Goal: Task Accomplishment & Management: Manage account settings

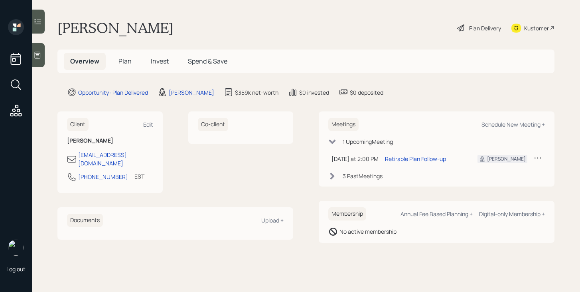
click at [124, 59] on span "Plan" at bounding box center [125, 61] width 13 height 9
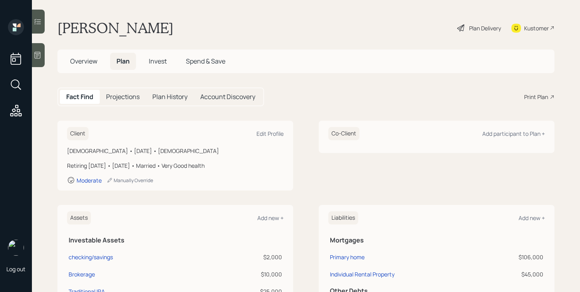
click at [151, 61] on span "Invest" at bounding box center [158, 61] width 18 height 9
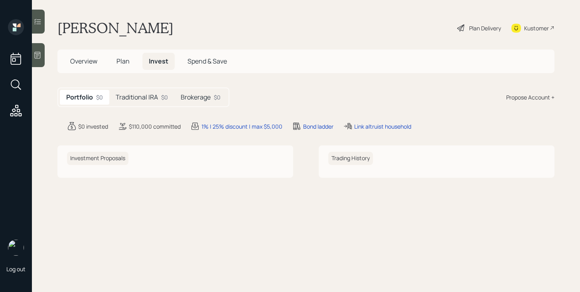
click at [137, 97] on h5 "Traditional IRA" at bounding box center [137, 97] width 42 height 8
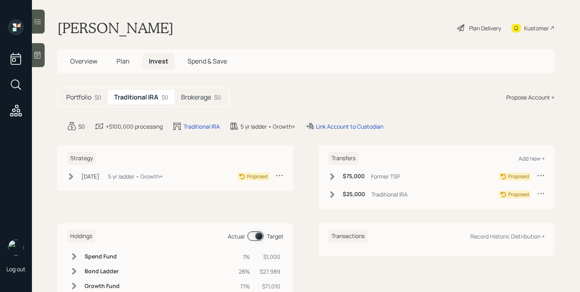
click at [208, 101] on h5 "Brokerage" at bounding box center [196, 97] width 30 height 8
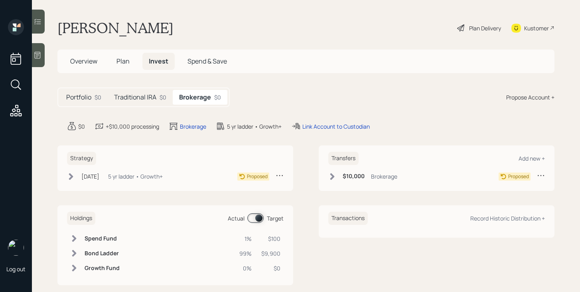
click at [148, 100] on h5 "Traditional IRA" at bounding box center [135, 97] width 42 height 8
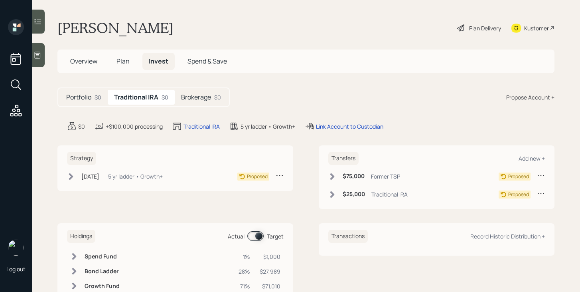
click at [91, 95] on h5 "Portfolio" at bounding box center [78, 97] width 25 height 8
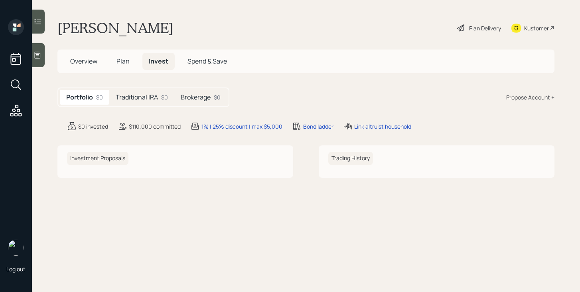
click at [121, 65] on span "Plan" at bounding box center [123, 61] width 13 height 9
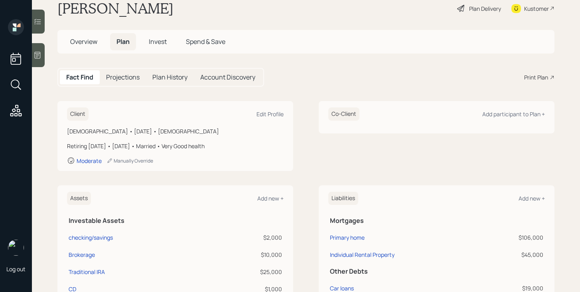
scroll to position [19, 0]
click at [487, 10] on div "Plan Delivery" at bounding box center [485, 9] width 32 height 8
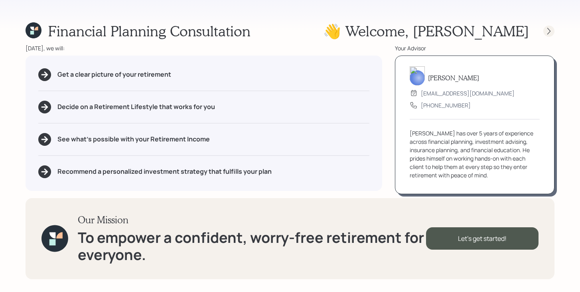
click at [550, 32] on icon at bounding box center [549, 31] width 8 height 8
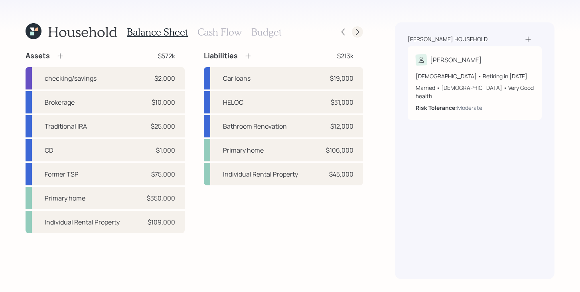
click at [360, 33] on icon at bounding box center [358, 32] width 8 height 8
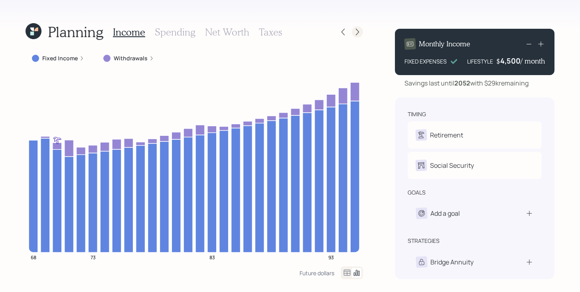
click at [360, 33] on icon at bounding box center [358, 32] width 8 height 8
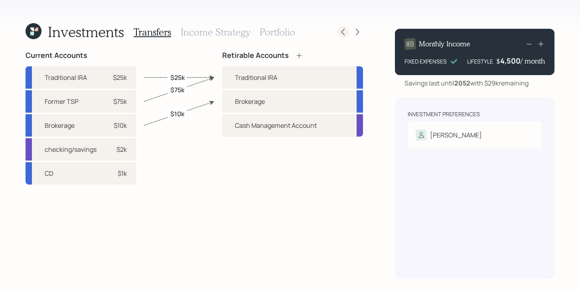
click at [342, 33] on icon at bounding box center [343, 32] width 8 height 8
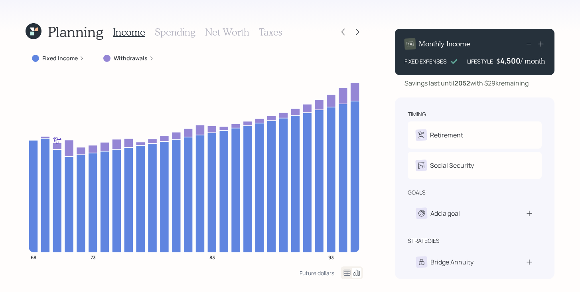
click at [175, 30] on h3 "Spending" at bounding box center [175, 32] width 41 height 12
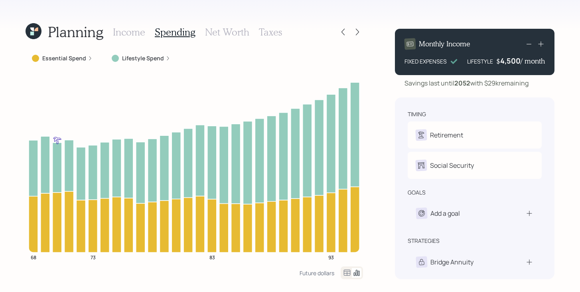
click at [226, 35] on h3 "Net Worth" at bounding box center [227, 32] width 44 height 12
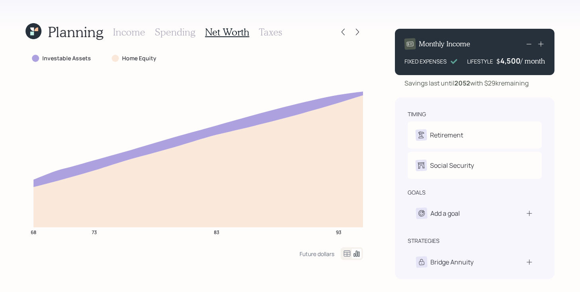
click at [125, 36] on h3 "Income" at bounding box center [129, 32] width 32 height 12
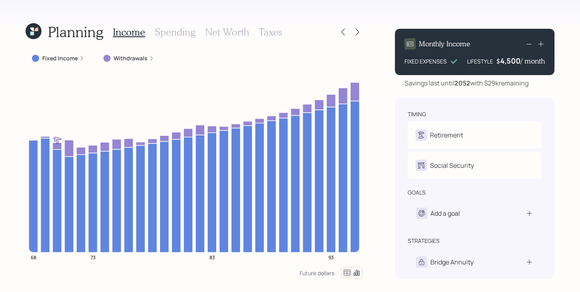
click at [132, 60] on label "Withdrawals" at bounding box center [131, 58] width 34 height 8
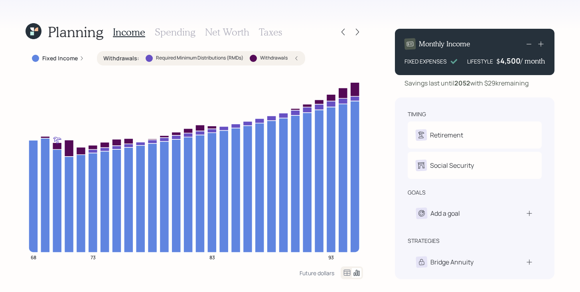
click at [174, 59] on label "Required Minimum Distributions (RMDs)" at bounding box center [199, 58] width 87 height 7
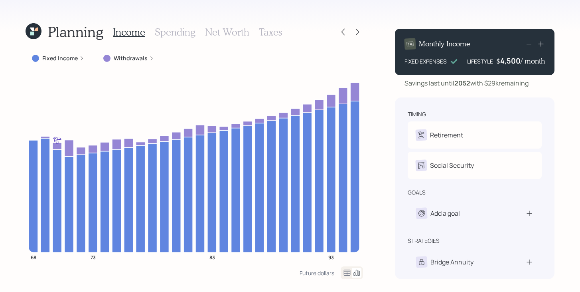
click at [136, 58] on label "Withdrawals" at bounding box center [131, 58] width 34 height 8
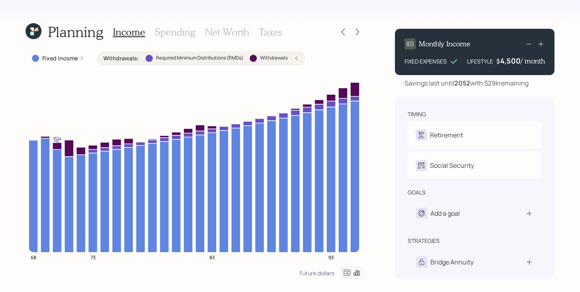
click at [146, 55] on div "Required Minimum Distributions (RMDs)" at bounding box center [195, 58] width 98 height 7
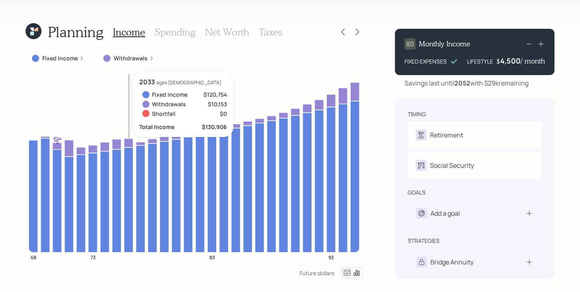
click at [125, 142] on icon at bounding box center [128, 142] width 9 height 9
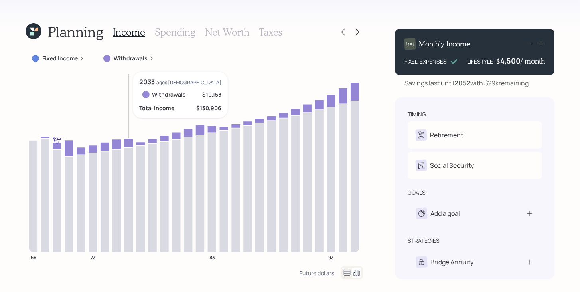
click at [126, 142] on icon at bounding box center [128, 142] width 9 height 9
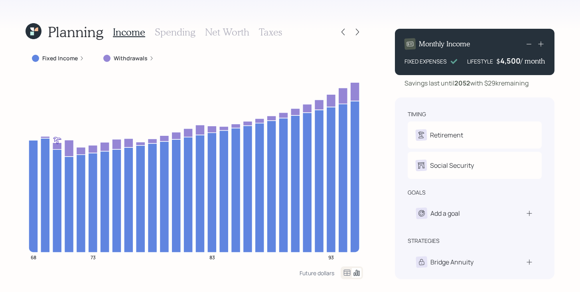
click at [140, 55] on label "Withdrawals" at bounding box center [131, 58] width 34 height 8
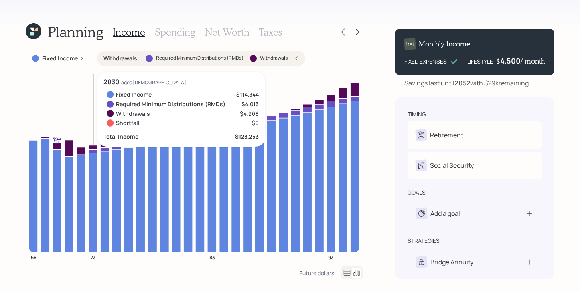
click at [93, 151] on icon at bounding box center [92, 151] width 9 height 4
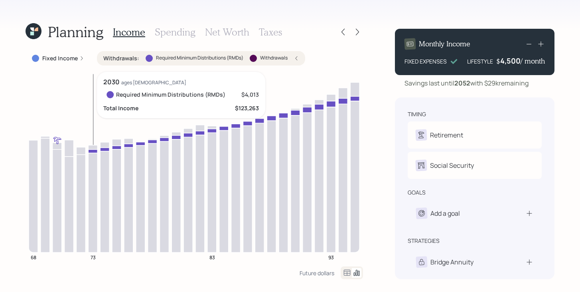
click at [95, 150] on icon at bounding box center [92, 151] width 9 height 4
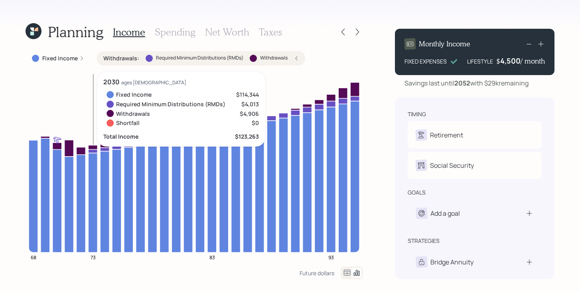
click at [95, 150] on icon at bounding box center [92, 151] width 9 height 4
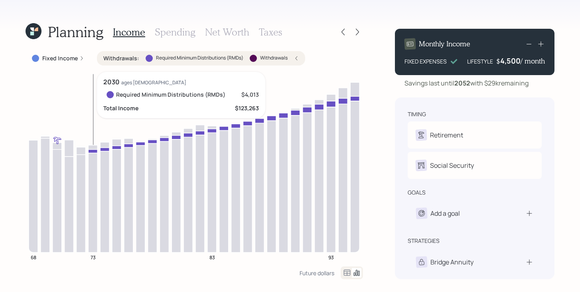
click at [95, 150] on icon at bounding box center [92, 151] width 9 height 4
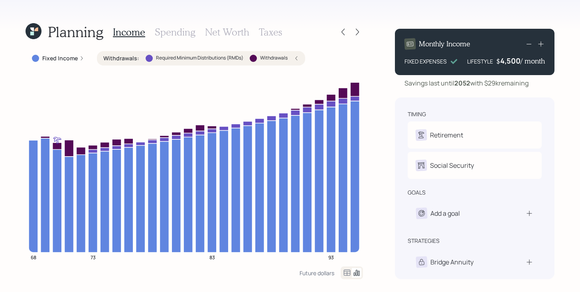
click at [156, 58] on label "Required Minimum Distributions (RMDs)" at bounding box center [199, 58] width 87 height 7
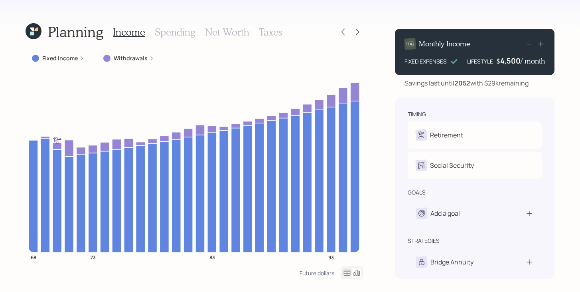
click at [179, 34] on h3 "Spending" at bounding box center [175, 32] width 41 height 12
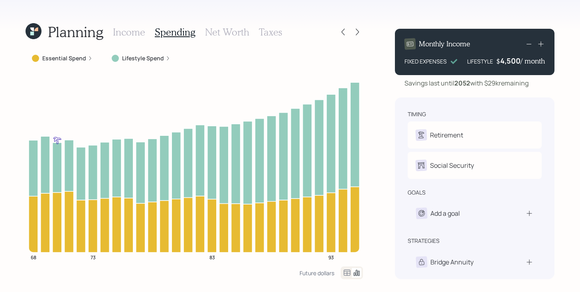
click at [75, 53] on div "Essential Spend" at bounding box center [62, 58] width 73 height 14
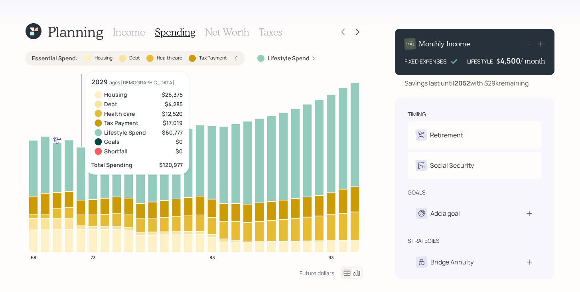
click at [82, 208] on icon at bounding box center [80, 207] width 9 height 15
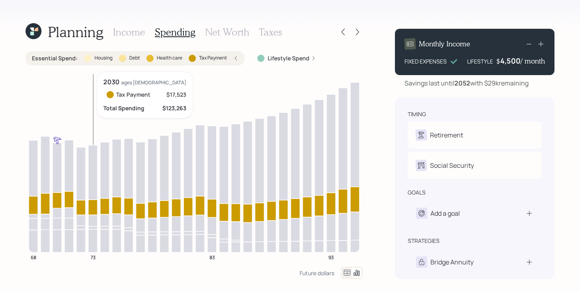
click at [93, 207] on icon at bounding box center [92, 206] width 9 height 15
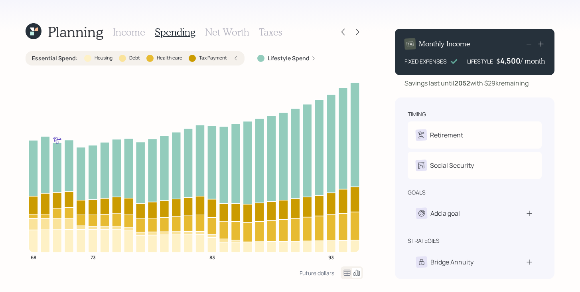
click at [136, 59] on label "Debt" at bounding box center [134, 58] width 11 height 7
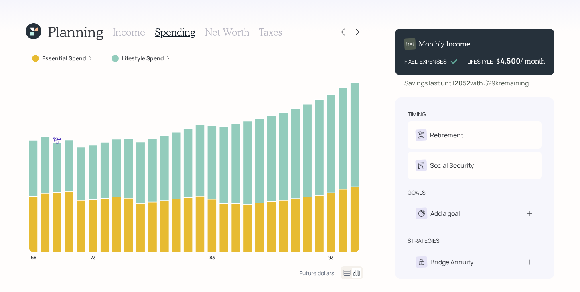
click at [139, 32] on h3 "Income" at bounding box center [129, 32] width 32 height 12
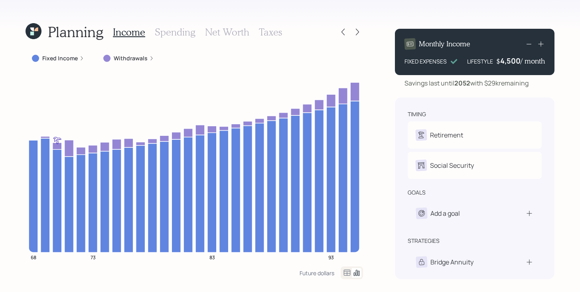
click at [193, 33] on h3 "Spending" at bounding box center [175, 32] width 41 height 12
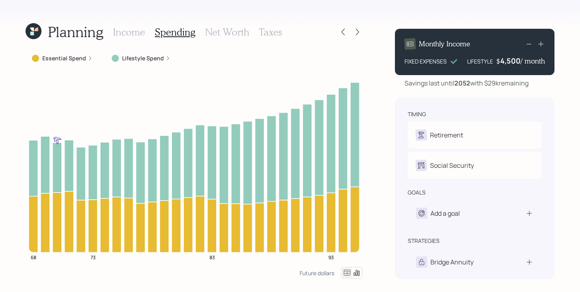
click at [228, 33] on h3 "Net Worth" at bounding box center [227, 32] width 44 height 12
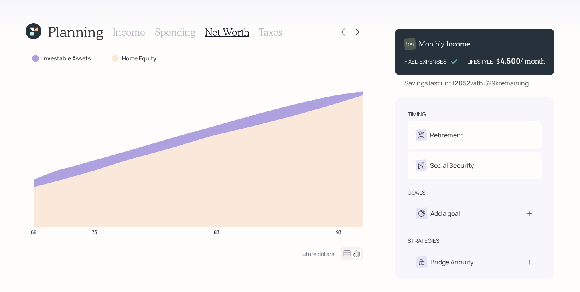
click at [123, 36] on h3 "Income" at bounding box center [129, 32] width 32 height 12
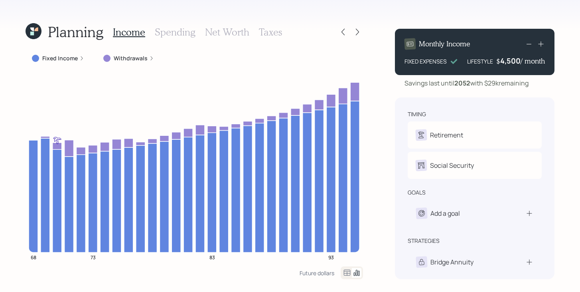
click at [267, 37] on h3 "Taxes" at bounding box center [270, 32] width 23 height 12
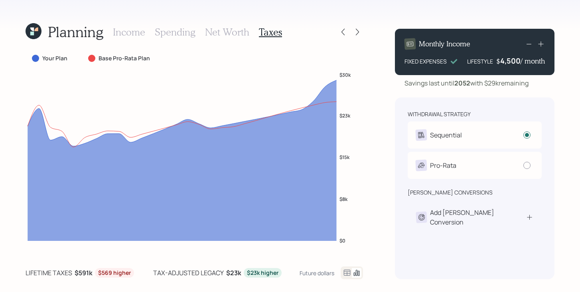
click at [131, 29] on h3 "Income" at bounding box center [129, 32] width 32 height 12
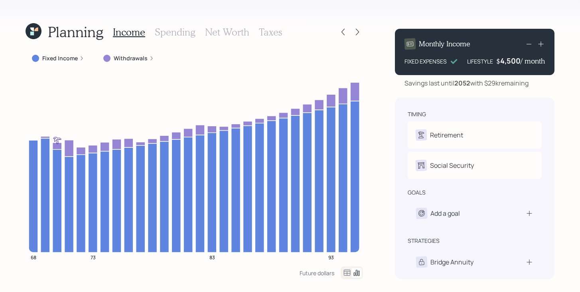
click at [41, 43] on div "Planning Income Spending Net Worth Taxes Fixed Income Withdrawals 68 73 83 93 F…" at bounding box center [195, 150] width 338 height 257
click at [40, 35] on icon at bounding box center [34, 31] width 16 height 16
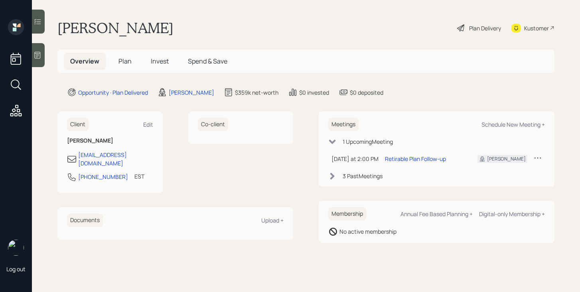
click at [166, 63] on span "Invest" at bounding box center [160, 61] width 18 height 9
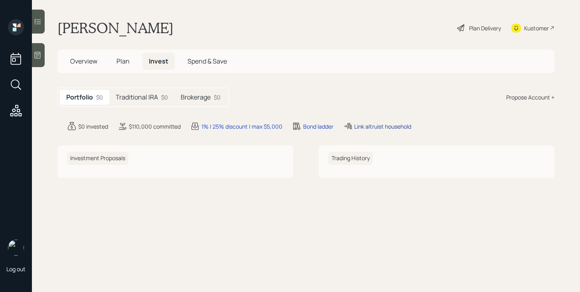
click at [367, 128] on div "Link altruist household" at bounding box center [382, 126] width 57 height 8
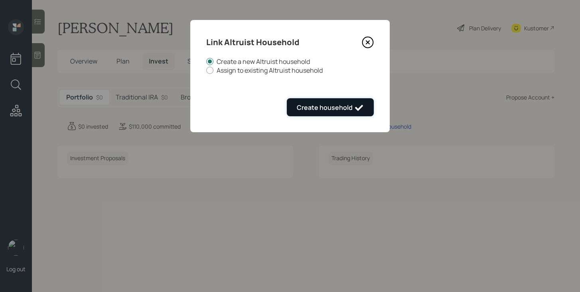
click at [345, 105] on div "Create household" at bounding box center [330, 108] width 67 height 10
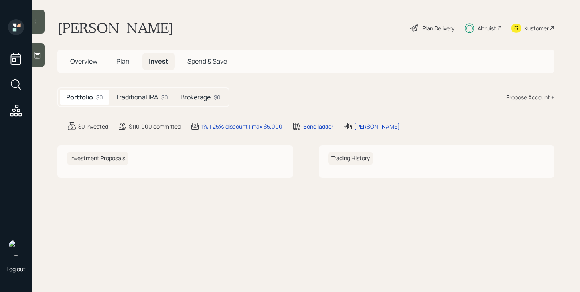
click at [484, 29] on div "Altruist" at bounding box center [487, 28] width 19 height 8
click at [124, 59] on span "Plan" at bounding box center [123, 61] width 13 height 9
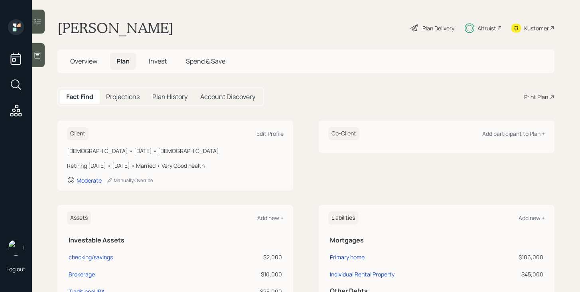
click at [66, 66] on h5 "Overview" at bounding box center [84, 61] width 40 height 17
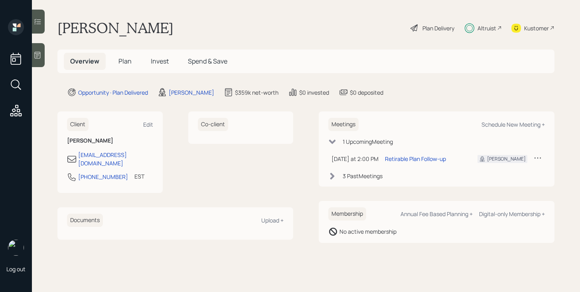
click at [160, 60] on span "Invest" at bounding box center [160, 61] width 18 height 9
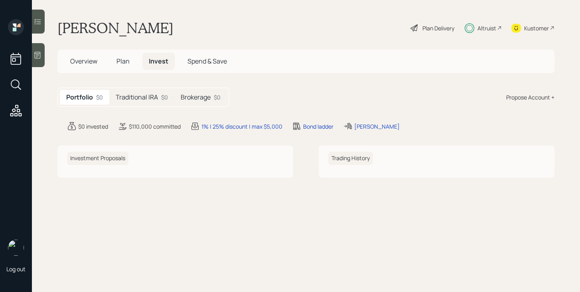
click at [159, 105] on div "Portfolio $0 Traditional IRA $0 Brokerage $0" at bounding box center [143, 97] width 172 height 20
click at [159, 100] on div "Traditional IRA $0" at bounding box center [141, 97] width 65 height 15
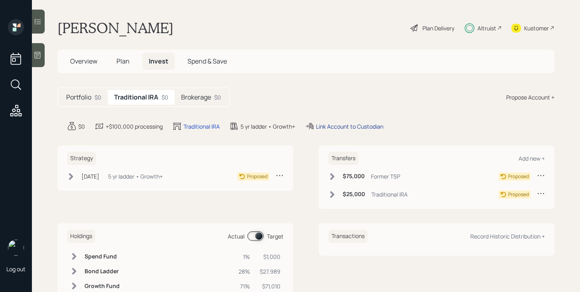
click at [327, 129] on div "Link Account to Custodian" at bounding box center [349, 126] width 67 height 8
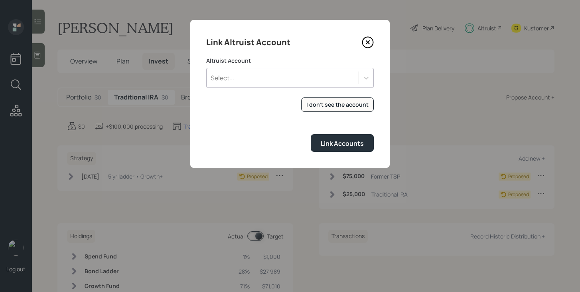
click at [303, 81] on div "Select..." at bounding box center [283, 78] width 152 height 14
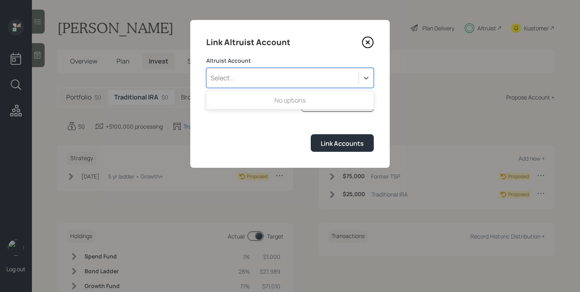
click at [303, 81] on div "Select..." at bounding box center [283, 78] width 152 height 14
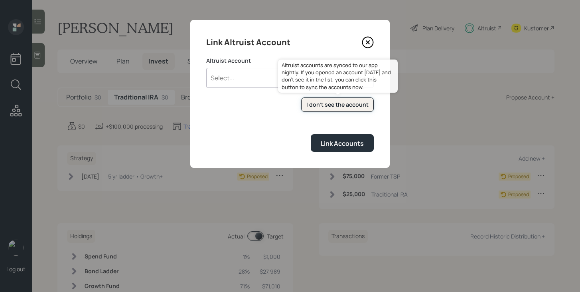
click at [327, 108] on div "I don't see the account" at bounding box center [337, 105] width 62 height 8
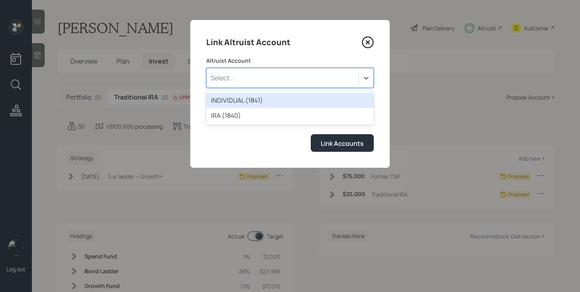
click at [247, 76] on div "Select..." at bounding box center [283, 78] width 152 height 14
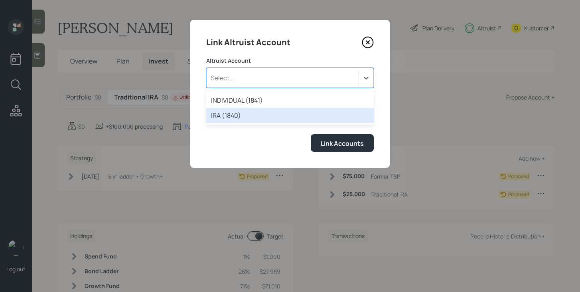
click at [239, 119] on div "IRA (1840)" at bounding box center [290, 115] width 168 height 15
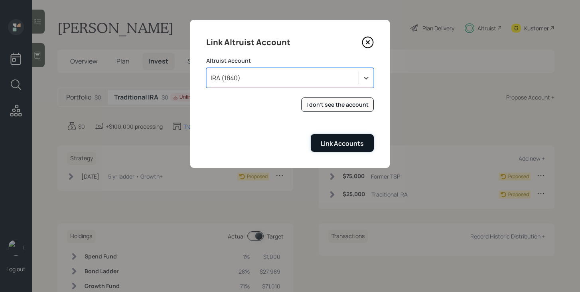
click at [328, 146] on div "Link Accounts" at bounding box center [342, 143] width 43 height 9
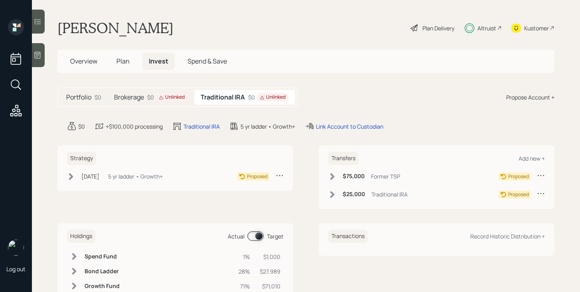
click at [229, 97] on h5 "Traditional IRA" at bounding box center [223, 97] width 44 height 8
click at [164, 99] on div "Unlinked" at bounding box center [172, 97] width 26 height 7
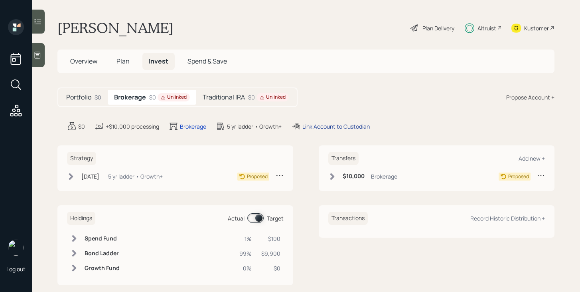
click at [322, 127] on div "Link Account to Custodian" at bounding box center [335, 126] width 67 height 8
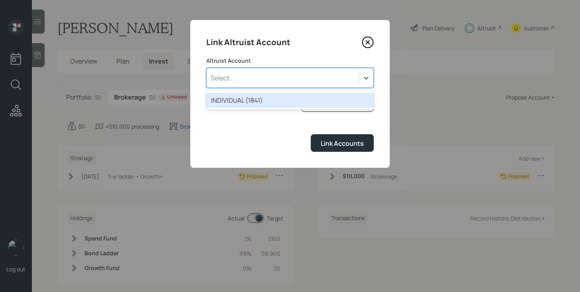
click at [294, 82] on div "Select..." at bounding box center [283, 78] width 152 height 14
click at [262, 101] on div "INDIVIDUAL (1841)" at bounding box center [290, 100] width 168 height 15
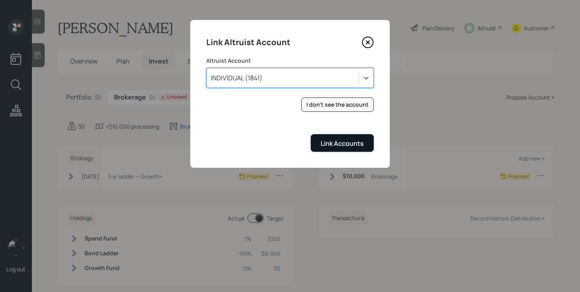
click at [324, 139] on div "Link Accounts" at bounding box center [342, 143] width 43 height 9
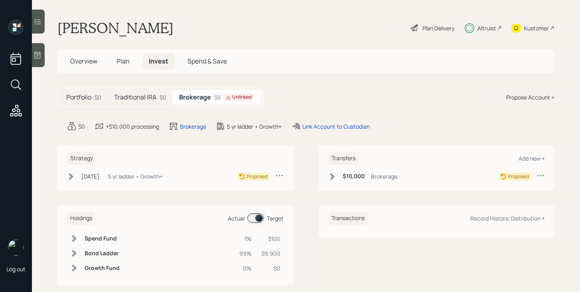
click at [251, 99] on div "Unlinked" at bounding box center [239, 97] width 26 height 7
click at [150, 98] on h5 "Traditional IRA" at bounding box center [135, 97] width 42 height 8
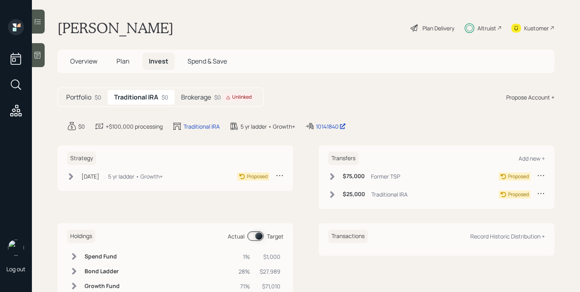
click at [208, 99] on h5 "Brokerage" at bounding box center [196, 97] width 30 height 8
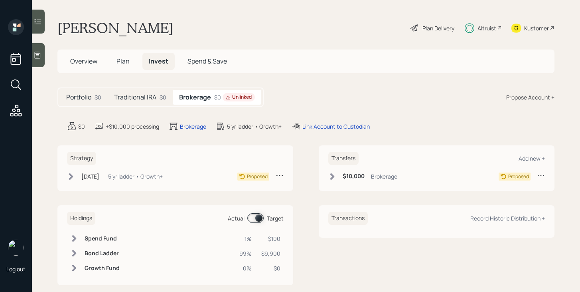
click at [143, 94] on h5 "Traditional IRA" at bounding box center [135, 97] width 42 height 8
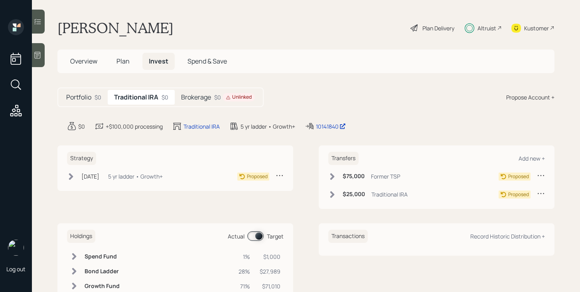
click at [485, 28] on div "Altruist" at bounding box center [487, 28] width 19 height 8
click at [201, 99] on h5 "Brokerage" at bounding box center [196, 97] width 30 height 8
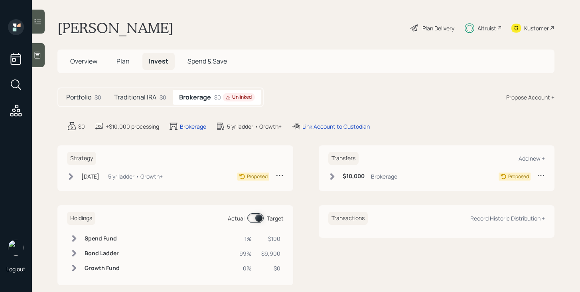
click at [156, 99] on h5 "Traditional IRA" at bounding box center [135, 97] width 42 height 8
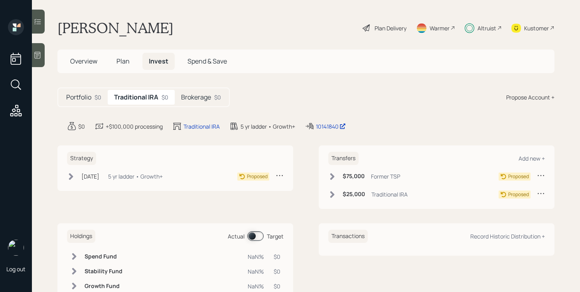
click at [220, 96] on div "$0" at bounding box center [217, 97] width 7 height 8
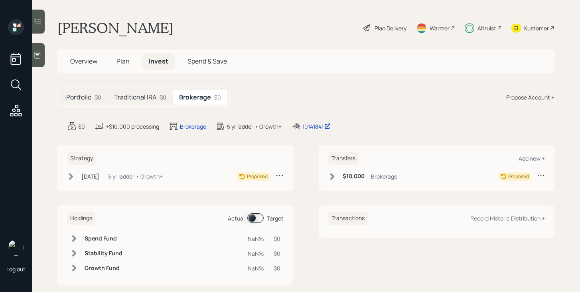
click at [134, 96] on h5 "Traditional IRA" at bounding box center [135, 97] width 42 height 8
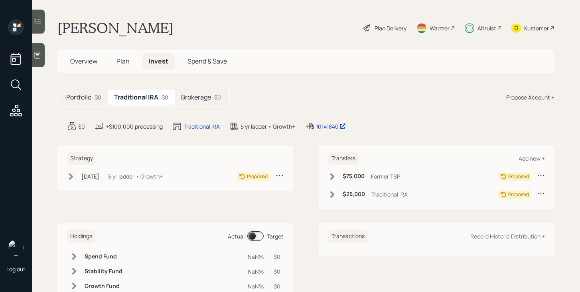
click at [333, 177] on icon at bounding box center [332, 176] width 4 height 7
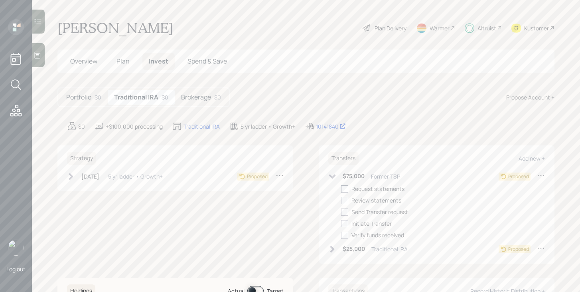
click at [345, 187] on div at bounding box center [344, 188] width 7 height 7
click at [341, 188] on input "checkbox" at bounding box center [341, 188] width 0 height 0
checkbox input "true"
click at [334, 176] on icon at bounding box center [332, 176] width 7 height 4
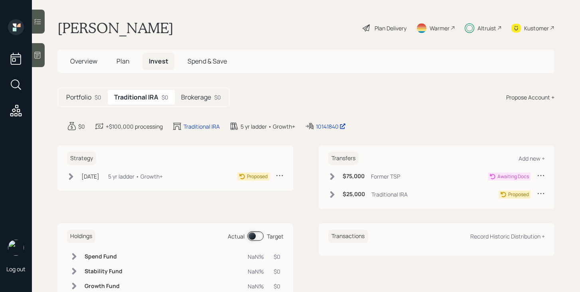
click at [332, 197] on icon at bounding box center [332, 194] width 8 height 8
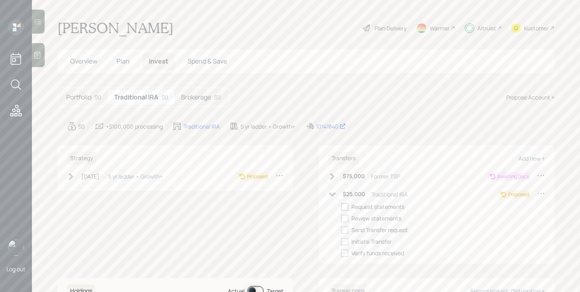
click at [346, 207] on div at bounding box center [344, 206] width 7 height 7
click at [341, 207] on input "checkbox" at bounding box center [341, 206] width 0 height 0
checkbox input "true"
click at [334, 192] on icon at bounding box center [332, 194] width 8 height 8
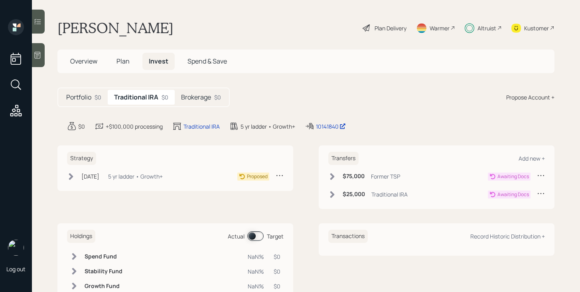
click at [224, 102] on div "Brokerage $0" at bounding box center [201, 97] width 53 height 15
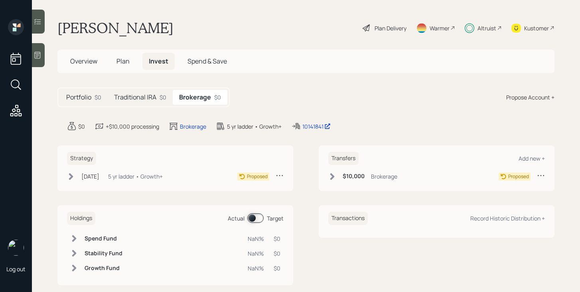
click at [328, 179] on div "Transfers Add new + $10,000 Brokerage Proposed" at bounding box center [437, 167] width 236 height 45
click at [331, 179] on icon at bounding box center [332, 176] width 4 height 7
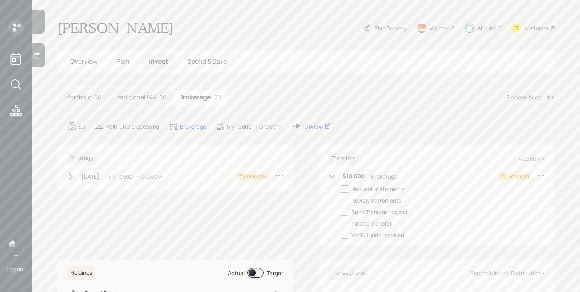
click at [342, 188] on div at bounding box center [344, 188] width 7 height 7
click at [341, 188] on input "checkbox" at bounding box center [341, 188] width 0 height 0
checkbox input "true"
click at [335, 177] on icon at bounding box center [332, 176] width 8 height 8
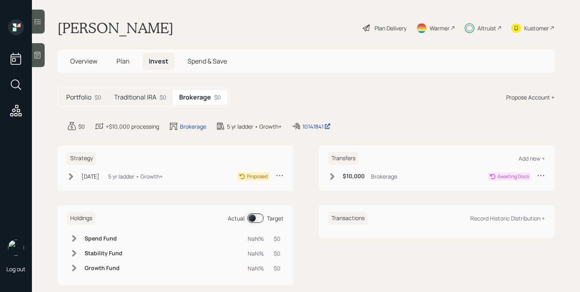
click at [91, 101] on h5 "Portfolio" at bounding box center [78, 97] width 25 height 8
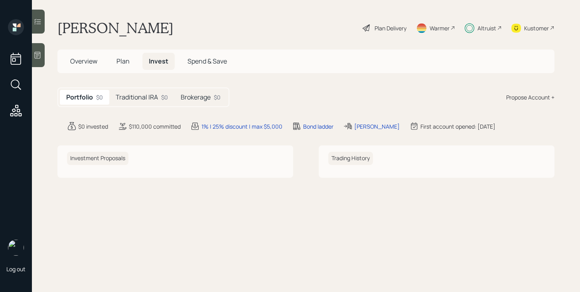
click at [147, 97] on h5 "Traditional IRA" at bounding box center [137, 97] width 42 height 8
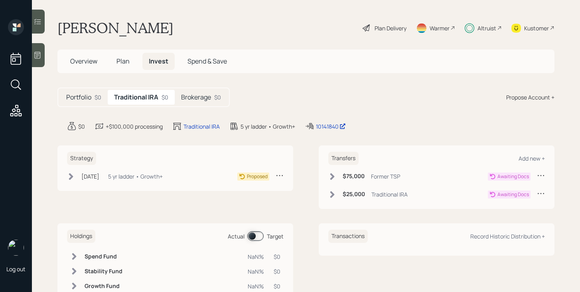
click at [74, 175] on icon at bounding box center [71, 176] width 8 height 8
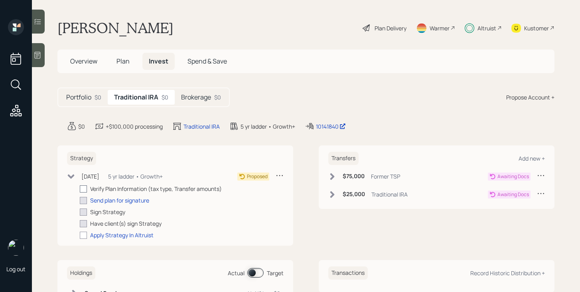
click at [84, 189] on div at bounding box center [83, 188] width 7 height 7
click at [80, 189] on input "checkbox" at bounding box center [79, 188] width 0 height 0
checkbox input "true"
click at [116, 201] on div "Send plan for signature" at bounding box center [119, 200] width 59 height 8
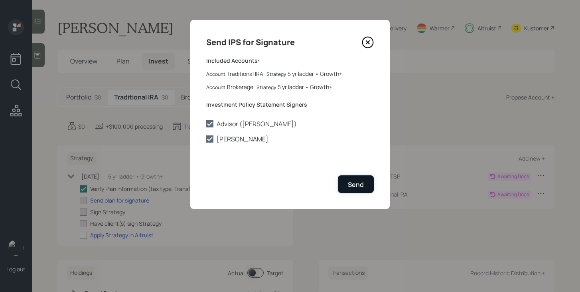
click at [362, 184] on div "Send" at bounding box center [356, 184] width 16 height 9
checkbox input "true"
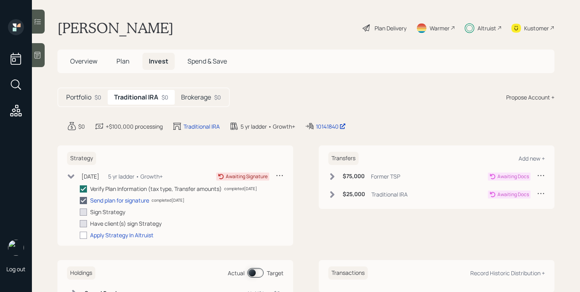
click at [74, 178] on icon at bounding box center [71, 176] width 8 height 8
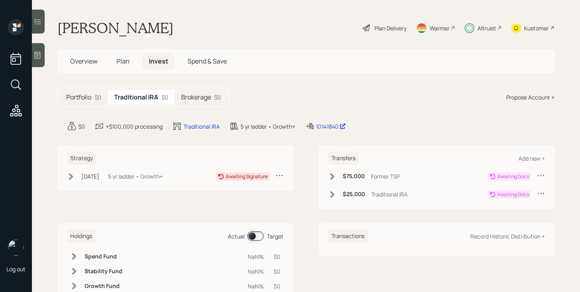
click at [124, 61] on span "Plan" at bounding box center [123, 61] width 13 height 9
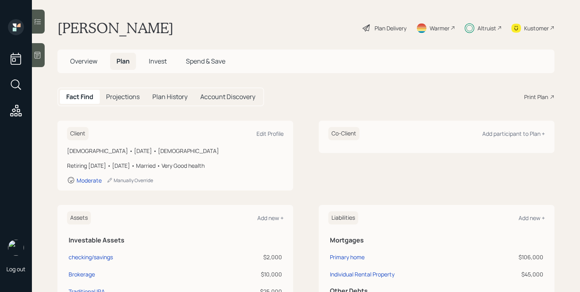
click at [91, 61] on span "Overview" at bounding box center [83, 61] width 27 height 9
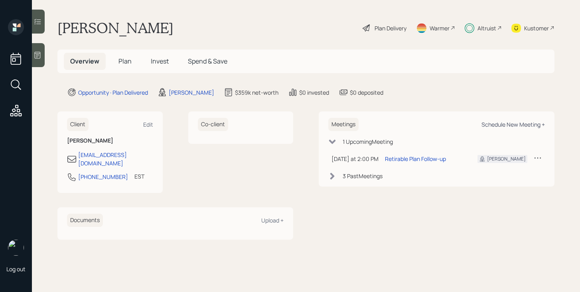
click at [508, 126] on div "Schedule New Meeting +" at bounding box center [513, 125] width 63 height 8
select select "bffa7908-1b2a-4c79-9bb6-f0ec9aed22d3"
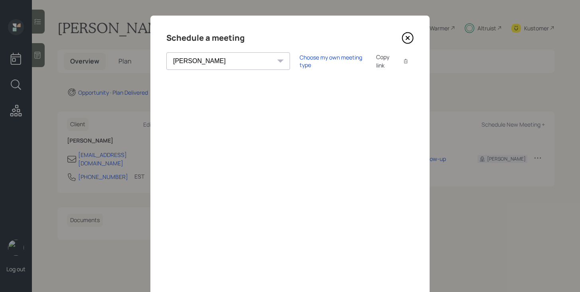
scroll to position [4, 0]
click at [300, 60] on div "Choose my own meeting type" at bounding box center [333, 61] width 67 height 15
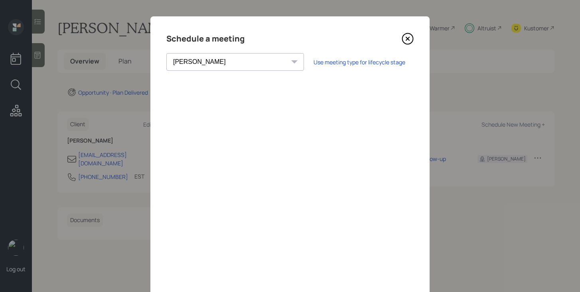
click at [411, 41] on icon at bounding box center [408, 39] width 12 height 12
